Goal: Task Accomplishment & Management: Manage account settings

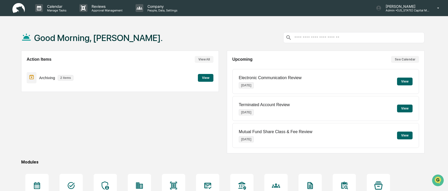
click at [206, 77] on button "View" at bounding box center [206, 78] width 16 height 8
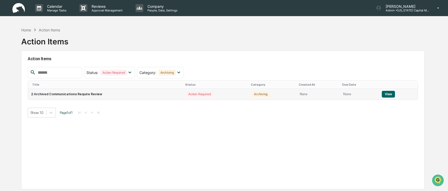
click at [388, 94] on button "View" at bounding box center [388, 94] width 13 height 7
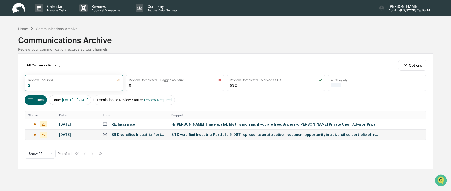
click at [141, 133] on div "BR Diversified Industrial Portfolio 6, DST (1031 Exchange) Now Available!" at bounding box center [139, 134] width 54 height 4
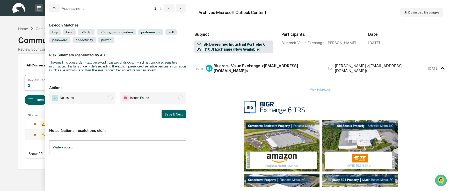
click at [112, 98] on span "modal" at bounding box center [110, 97] width 5 height 5
click at [178, 114] on button "Save & Next" at bounding box center [174, 114] width 24 height 8
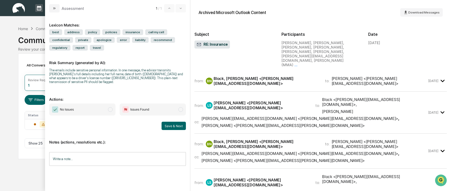
click at [232, 76] on div "BN Block, [PERSON_NAME] <[PERSON_NAME][EMAIL_ADDRESS][DOMAIN_NAME]>" at bounding box center [262, 81] width 113 height 10
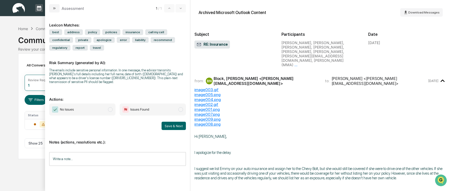
click at [230, 76] on div "Block, [PERSON_NAME] <[PERSON_NAME][EMAIL_ADDRESS][DOMAIN_NAME]>" at bounding box center [266, 81] width 105 height 10
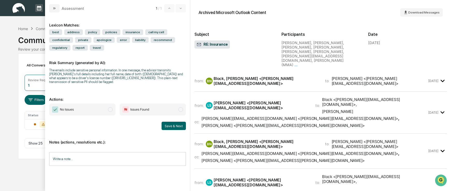
click at [228, 76] on div "Block, [PERSON_NAME] <[PERSON_NAME][EMAIL_ADDRESS][DOMAIN_NAME]>" at bounding box center [266, 81] width 105 height 10
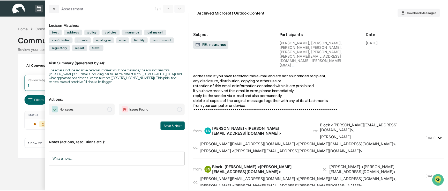
scroll to position [906, 0]
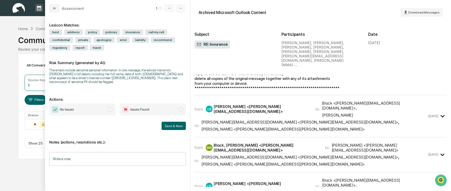
click at [111, 107] on span "modal" at bounding box center [110, 109] width 5 height 5
click at [173, 122] on button "Save & Next" at bounding box center [174, 125] width 24 height 8
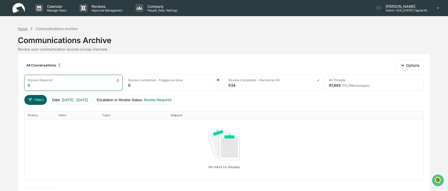
click at [20, 28] on div "Home" at bounding box center [23, 28] width 10 height 4
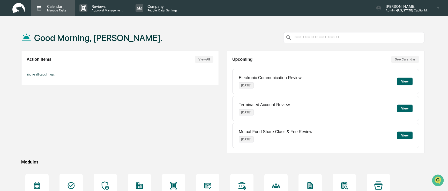
click at [54, 9] on p "Manage Tasks" at bounding box center [56, 11] width 26 height 4
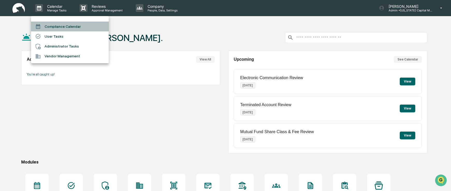
click at [55, 26] on li "Compliance Calendar" at bounding box center [70, 26] width 78 height 10
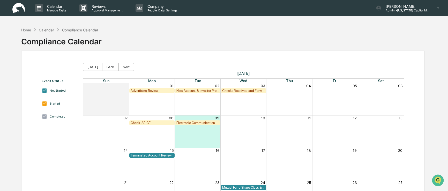
click at [240, 91] on div "Checks Received and Forwarded Log" at bounding box center [243, 91] width 43 height 4
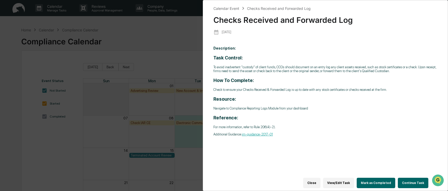
click at [377, 180] on button "Mark as Completed" at bounding box center [376, 182] width 39 height 10
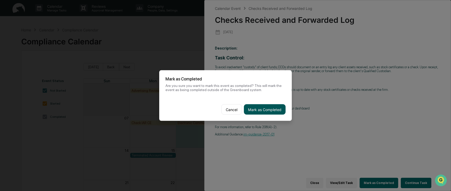
click at [270, 110] on button "Mark as Completed" at bounding box center [265, 109] width 42 height 10
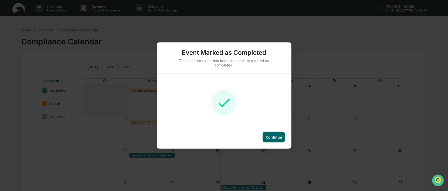
click at [277, 139] on div "Continue" at bounding box center [274, 137] width 16 height 4
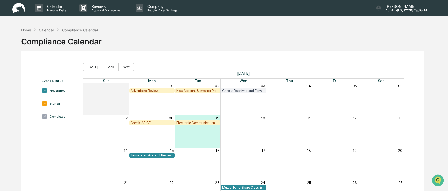
click at [156, 92] on div "Advertising Review" at bounding box center [152, 91] width 43 height 4
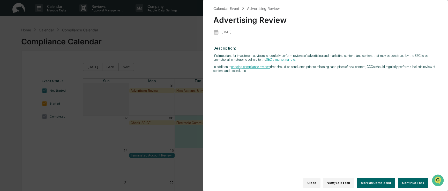
click at [383, 180] on button "Mark as Completed" at bounding box center [376, 182] width 39 height 10
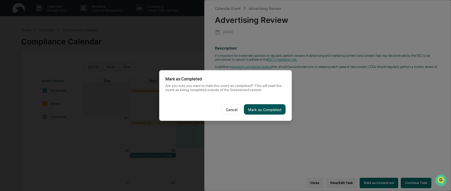
click at [272, 109] on button "Mark as Completed" at bounding box center [265, 109] width 42 height 10
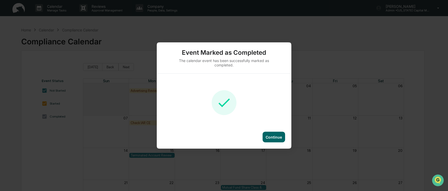
click at [276, 139] on div "Continue" at bounding box center [274, 137] width 16 height 4
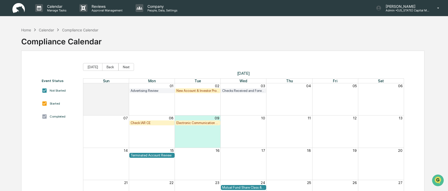
click at [196, 91] on div "New Account & Investor Profile Review" at bounding box center [198, 91] width 43 height 4
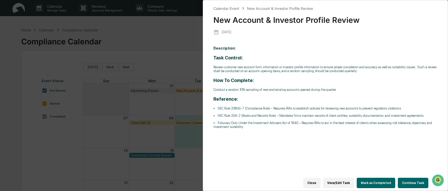
click at [376, 181] on button "Mark as Completed" at bounding box center [376, 182] width 39 height 10
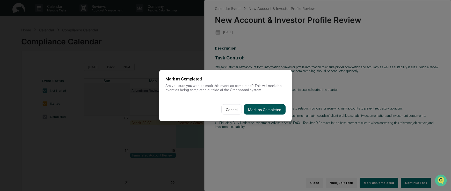
click at [267, 109] on button "Mark as Completed" at bounding box center [265, 109] width 42 height 10
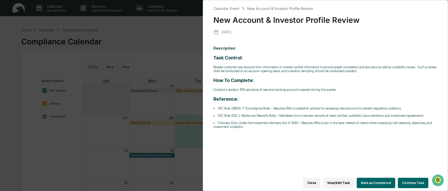
click at [381, 179] on button "Mark as Completed" at bounding box center [376, 182] width 39 height 10
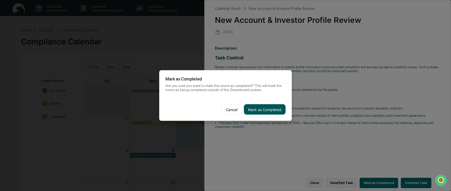
click at [270, 108] on button "Mark as Completed" at bounding box center [265, 109] width 42 height 10
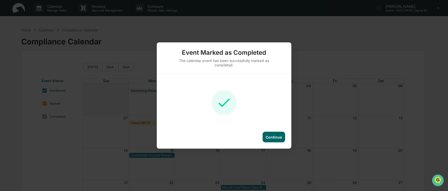
click at [275, 135] on div "Continue" at bounding box center [274, 137] width 16 height 4
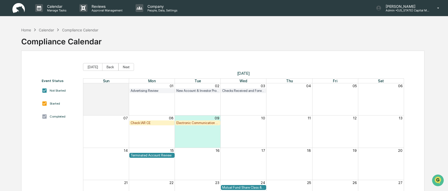
click at [204, 122] on div "Electronic Communication Review" at bounding box center [198, 123] width 43 height 4
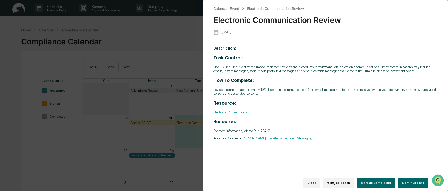
click at [376, 178] on button "Mark as Completed" at bounding box center [376, 182] width 39 height 10
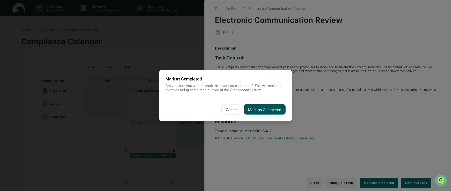
click at [267, 108] on button "Mark as Completed" at bounding box center [265, 109] width 42 height 10
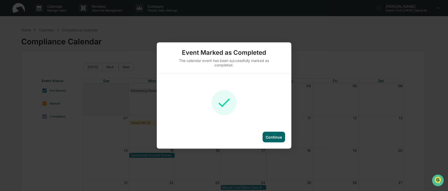
click at [278, 136] on div "Continue" at bounding box center [274, 137] width 16 height 4
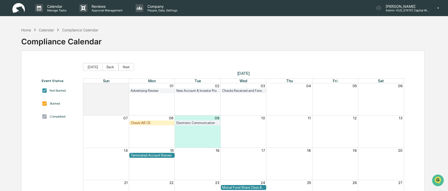
click at [152, 122] on div "Check IAR CE" at bounding box center [152, 123] width 43 height 4
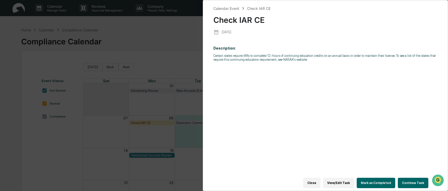
click at [381, 178] on button "Mark as Completed" at bounding box center [376, 182] width 39 height 10
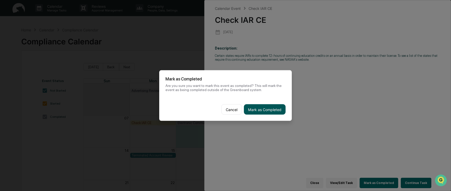
click at [269, 110] on button "Mark as Completed" at bounding box center [265, 109] width 42 height 10
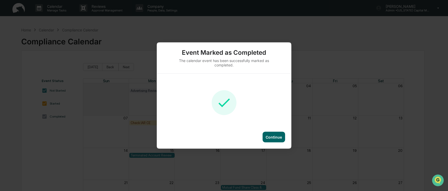
click at [279, 136] on div "Continue" at bounding box center [274, 137] width 16 height 4
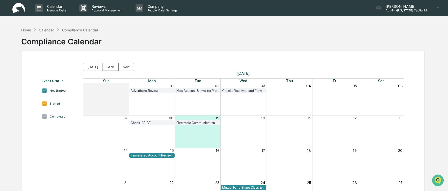
click at [109, 67] on button "Back" at bounding box center [110, 67] width 16 height 8
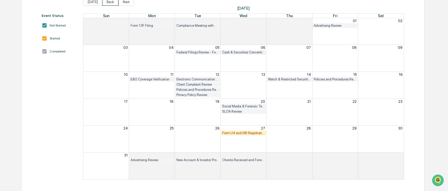
scroll to position [66, 0]
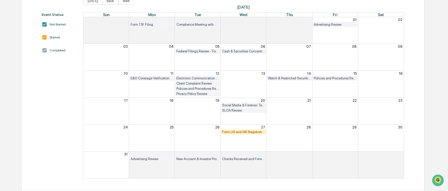
click at [233, 130] on div "Form U4 and IAR Registration Review" at bounding box center [243, 132] width 43 height 4
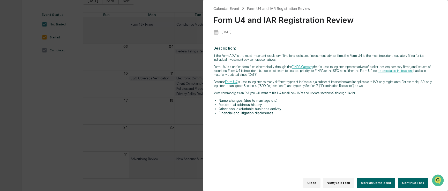
click at [414, 179] on button "Continue Task" at bounding box center [413, 182] width 31 height 10
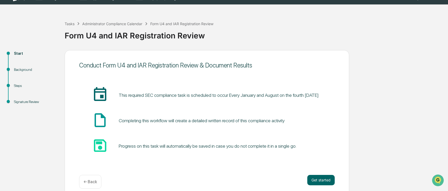
scroll to position [18, 0]
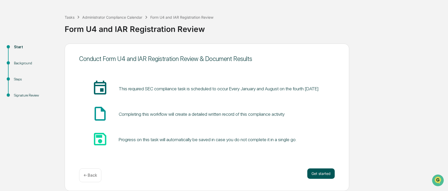
click at [324, 174] on button "Get started" at bounding box center [321, 173] width 27 height 10
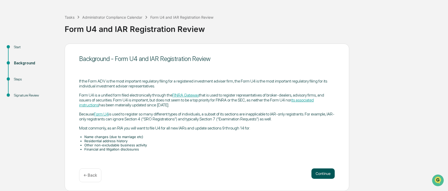
click at [331, 174] on button "Continue" at bounding box center [323, 173] width 23 height 10
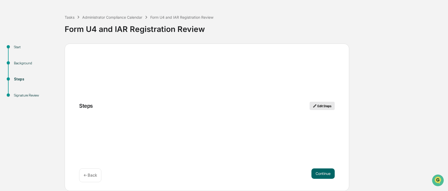
click at [320, 106] on button "Edit Steps" at bounding box center [322, 105] width 25 height 8
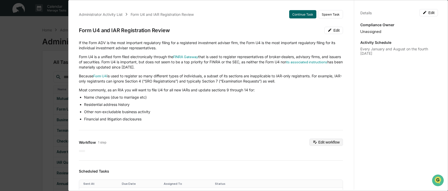
click at [321, 143] on button "Edit workflow" at bounding box center [327, 141] width 34 height 7
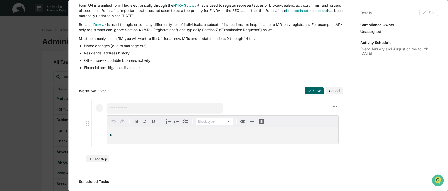
scroll to position [52, 0]
click at [127, 131] on div "*" at bounding box center [223, 134] width 232 height 17
click at [126, 108] on input "text" at bounding box center [164, 107] width 109 height 5
type input "******"
click at [129, 133] on p "*" at bounding box center [222, 135] width 225 height 4
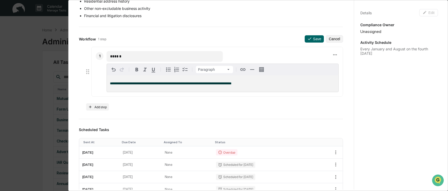
scroll to position [104, 0]
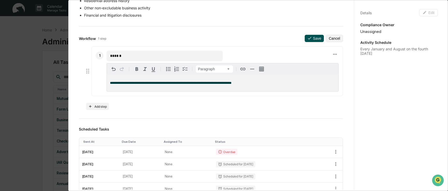
click at [305, 35] on button "Save" at bounding box center [314, 38] width 19 height 7
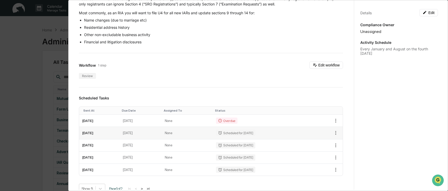
scroll to position [0, 0]
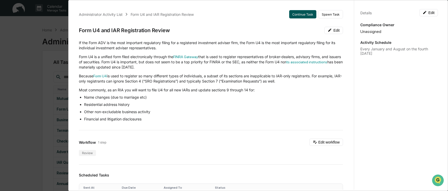
click at [301, 14] on button "Continue Task" at bounding box center [302, 14] width 27 height 8
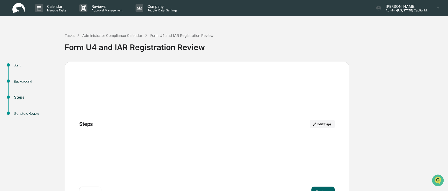
scroll to position [18, 0]
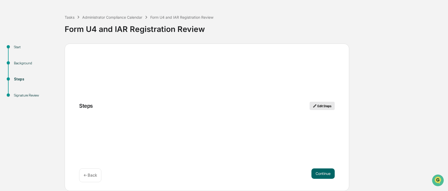
click at [324, 106] on button "Edit Steps" at bounding box center [322, 105] width 25 height 8
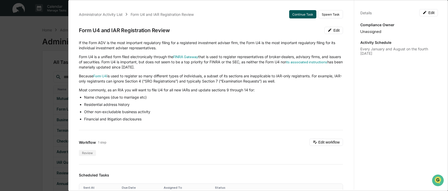
click at [298, 13] on button "Continue Task" at bounding box center [302, 14] width 27 height 8
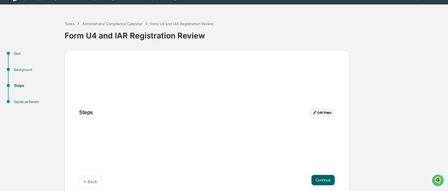
scroll to position [18, 0]
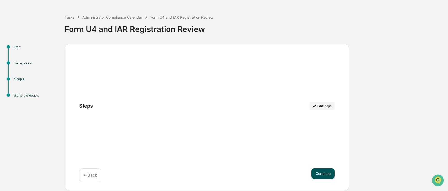
click at [321, 171] on button "Continue" at bounding box center [323, 173] width 23 height 10
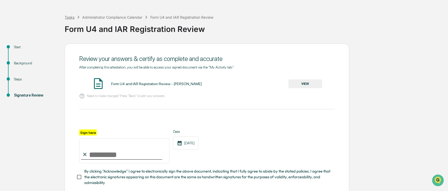
click at [70, 16] on div "Tasks" at bounding box center [70, 17] width 10 height 4
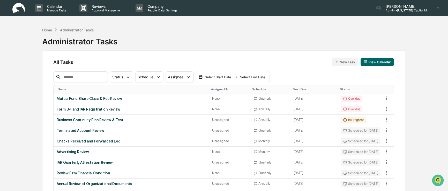
click at [49, 30] on div "Home" at bounding box center [47, 30] width 10 height 4
